Goal: Navigation & Orientation: Find specific page/section

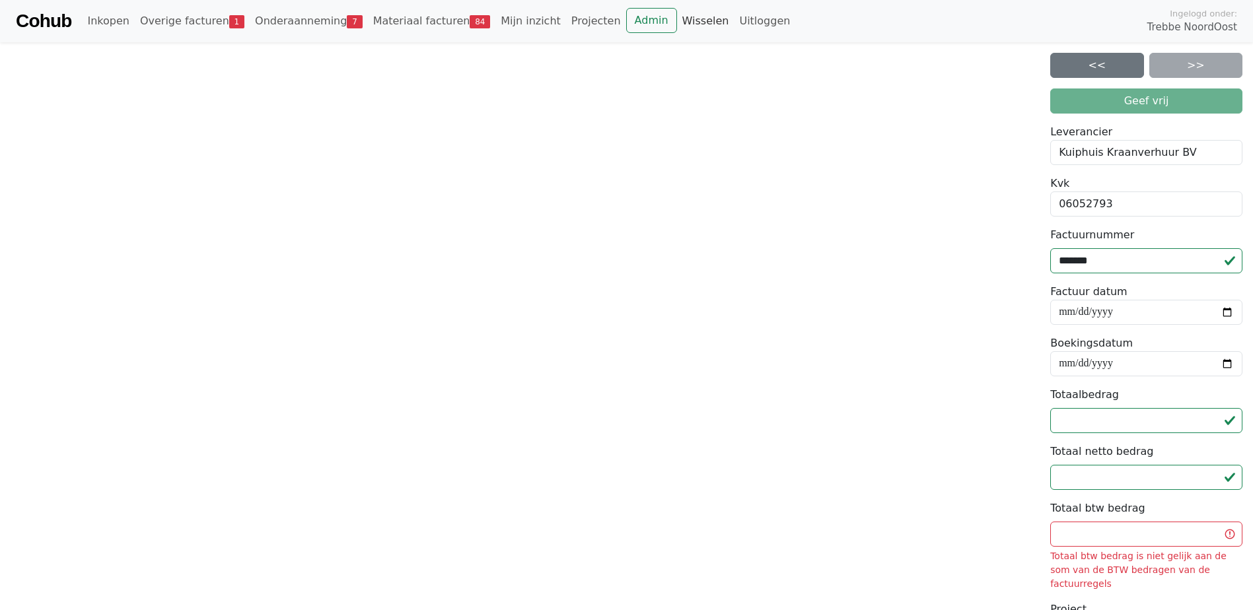
click at [677, 16] on link "Wisselen" at bounding box center [705, 21] width 57 height 26
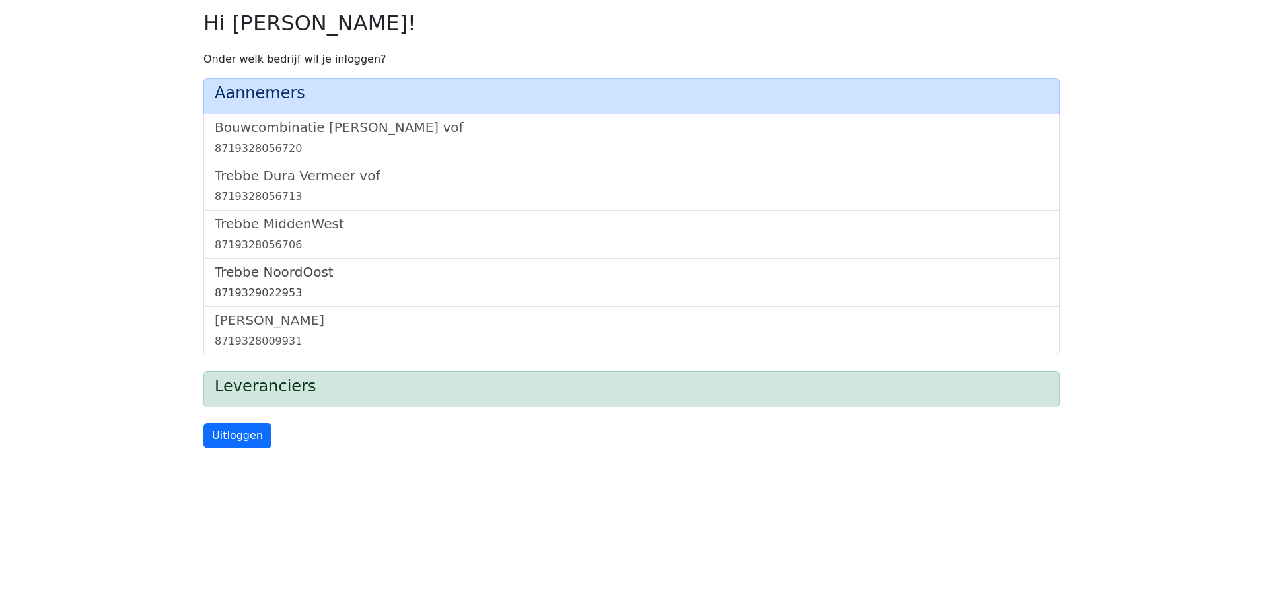
click at [281, 268] on h5 "Trebbe NoordOost" at bounding box center [632, 272] width 834 height 16
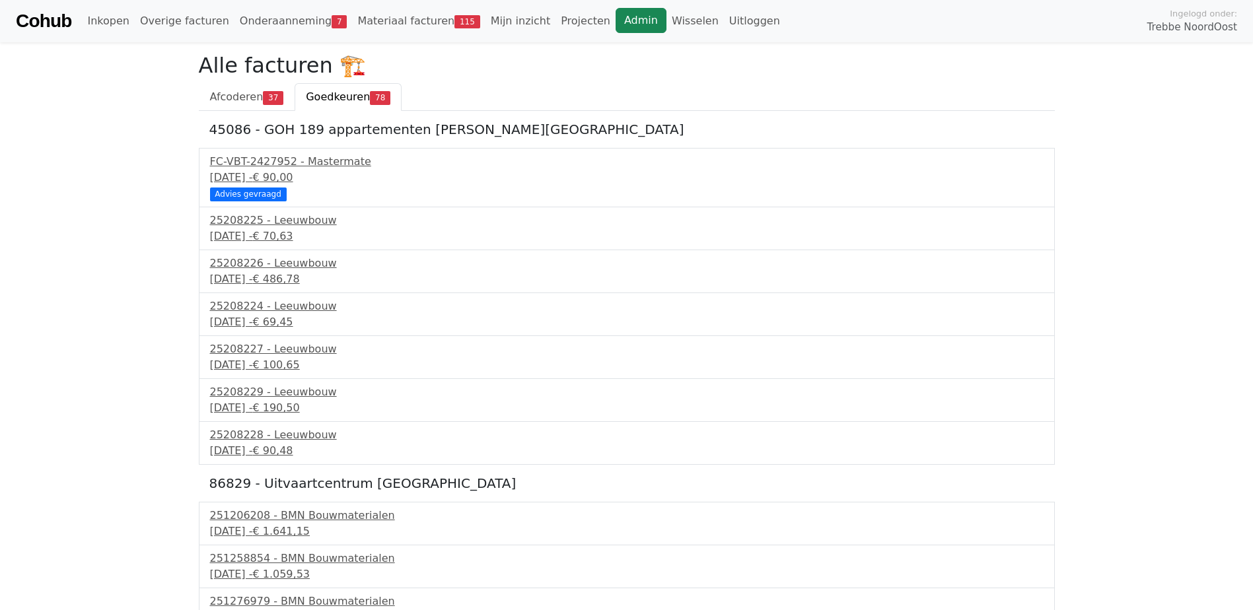
click at [616, 24] on link "Admin" at bounding box center [641, 20] width 51 height 25
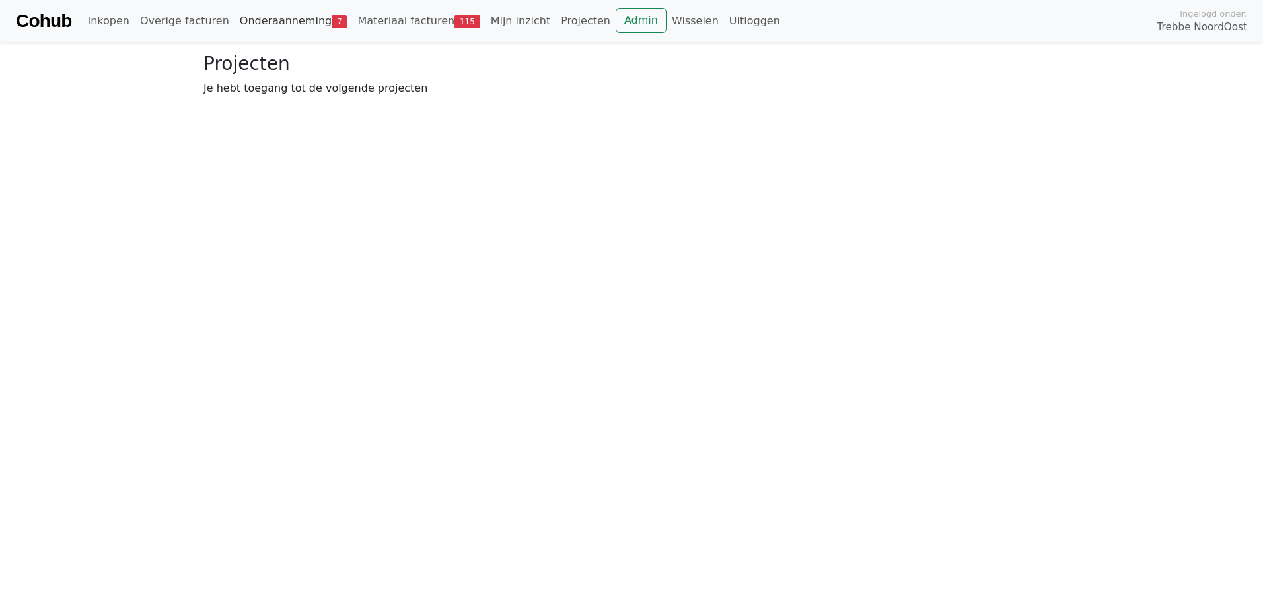
click at [242, 18] on link "Onderaanneming 7" at bounding box center [294, 21] width 118 height 26
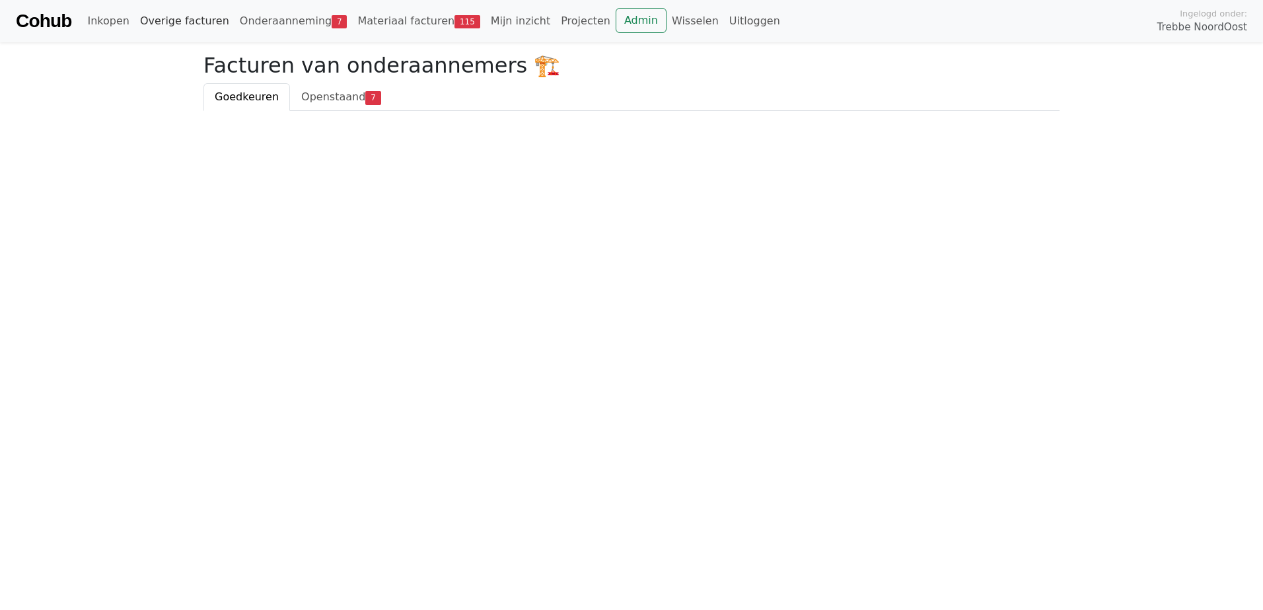
click at [178, 18] on link "Overige facturen" at bounding box center [185, 21] width 100 height 26
